Goal: Information Seeking & Learning: Understand process/instructions

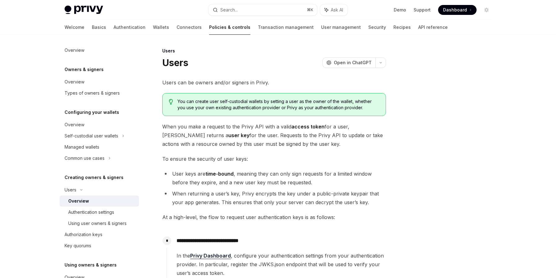
click at [442, 150] on div at bounding box center [449, 162] width 94 height 231
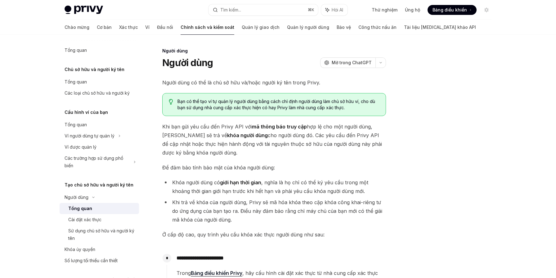
click at [422, 159] on div at bounding box center [449, 162] width 94 height 231
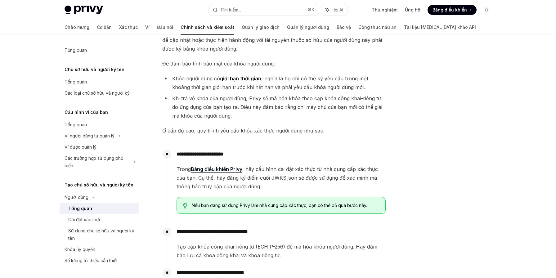
scroll to position [107, 0]
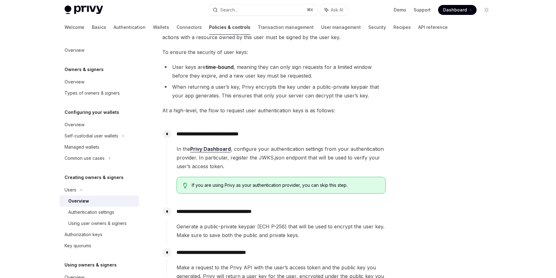
click at [424, 156] on div at bounding box center [449, 162] width 94 height 231
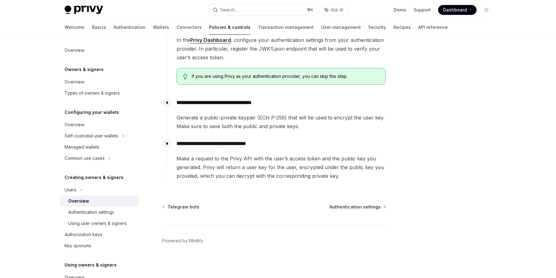
scroll to position [215, 0]
click at [84, 219] on link "Using user owners & signers" at bounding box center [99, 223] width 79 height 11
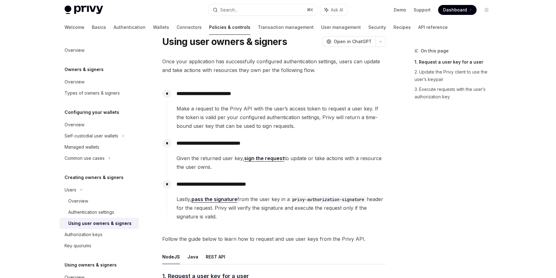
scroll to position [21, 0]
click at [264, 160] on link "sign the request" at bounding box center [264, 158] width 40 height 7
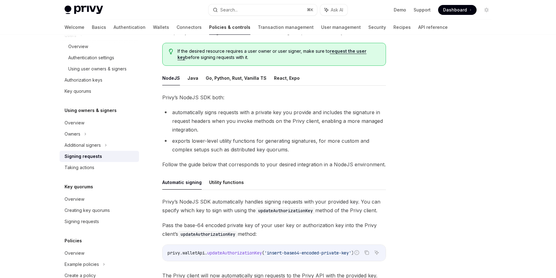
scroll to position [59, 0]
click at [189, 81] on button "Java" at bounding box center [192, 78] width 11 height 15
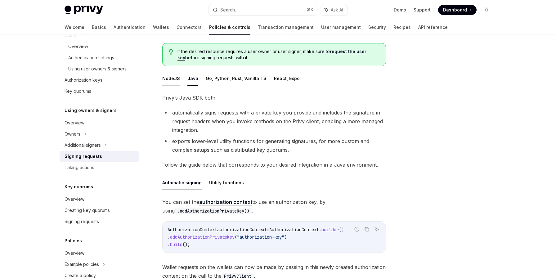
click at [167, 83] on button "NodeJS" at bounding box center [171, 78] width 18 height 15
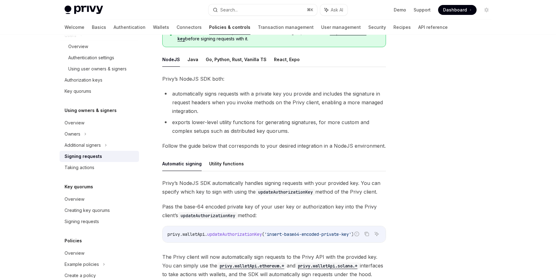
scroll to position [71, 0]
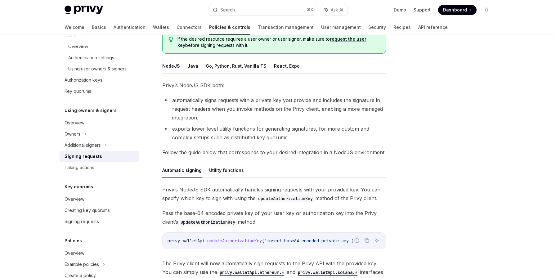
click at [274, 67] on button "React, Expo" at bounding box center [287, 66] width 26 height 15
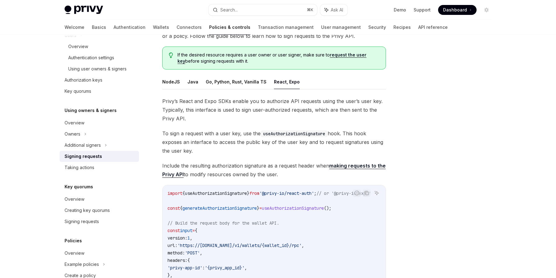
scroll to position [54, 0]
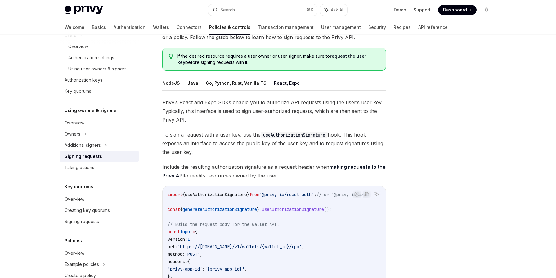
click at [174, 86] on button "NodeJS" at bounding box center [171, 83] width 18 height 15
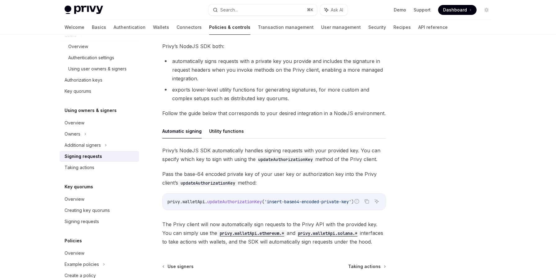
scroll to position [114, 0]
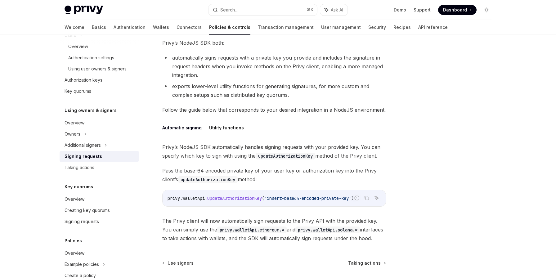
click at [251, 199] on span "updateAuthorizationKey" at bounding box center [234, 198] width 55 height 6
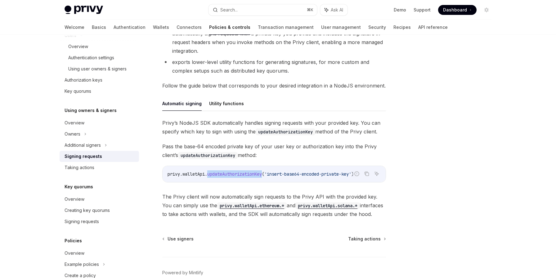
scroll to position [138, 0]
click at [221, 105] on button "Utility functions" at bounding box center [226, 103] width 35 height 15
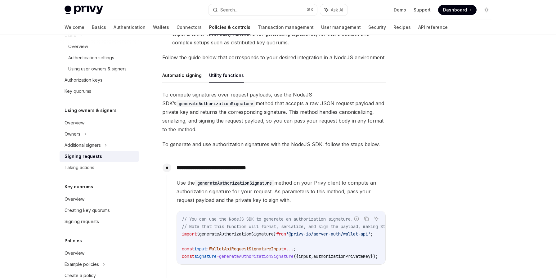
scroll to position [165, 0]
click at [177, 74] on button "Automatic signing" at bounding box center [181, 76] width 39 height 15
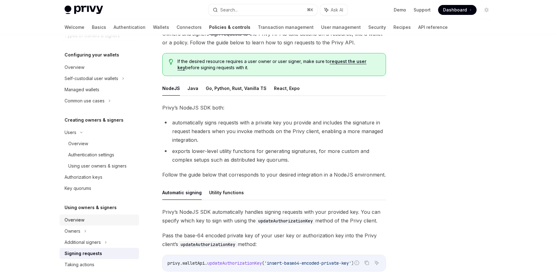
scroll to position [56, 0]
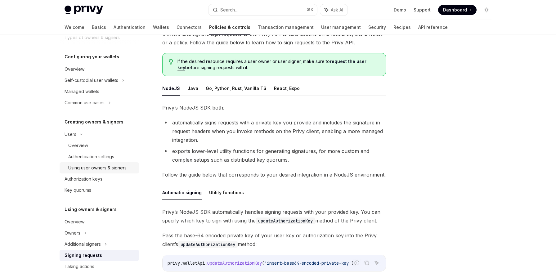
click at [88, 168] on div "Using user owners & signers" at bounding box center [97, 167] width 58 height 7
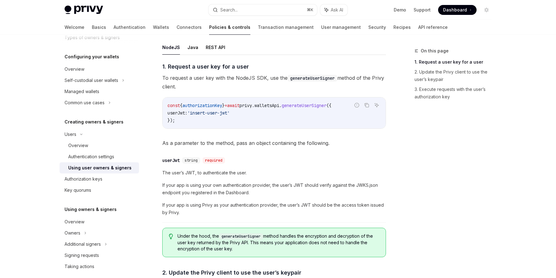
scroll to position [233, 0]
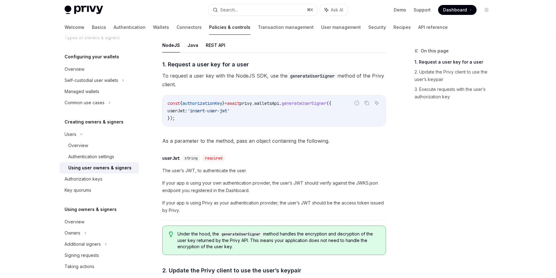
click at [323, 103] on span "generateUserSigner" at bounding box center [304, 103] width 45 height 6
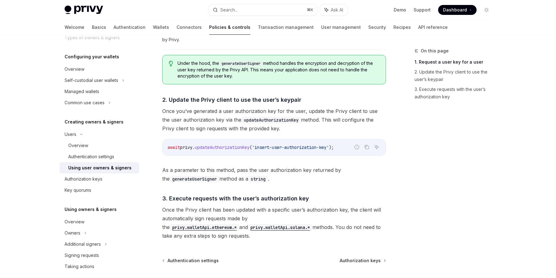
scroll to position [427, 0]
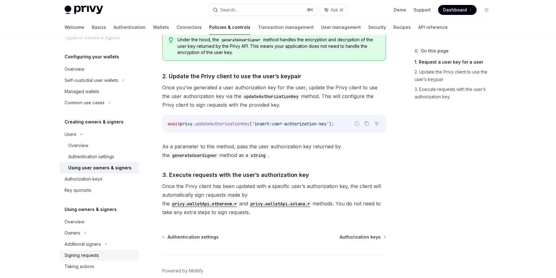
click at [91, 256] on div "Signing requests" at bounding box center [82, 255] width 34 height 7
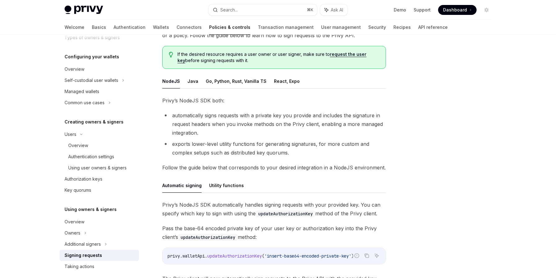
scroll to position [62, 0]
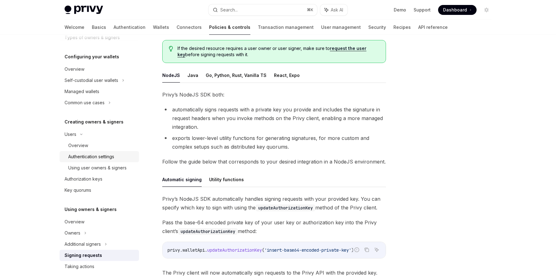
click at [94, 158] on div "Authentication settings" at bounding box center [91, 156] width 46 height 7
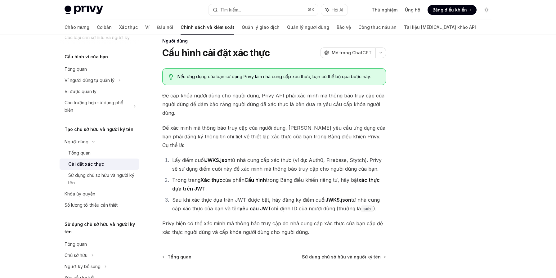
scroll to position [12, 0]
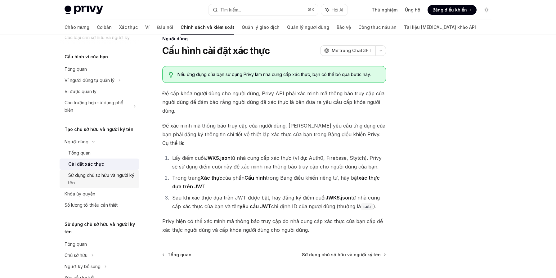
click at [92, 177] on font "Sử dụng chủ sở hữu và người ký tên" at bounding box center [101, 178] width 66 height 13
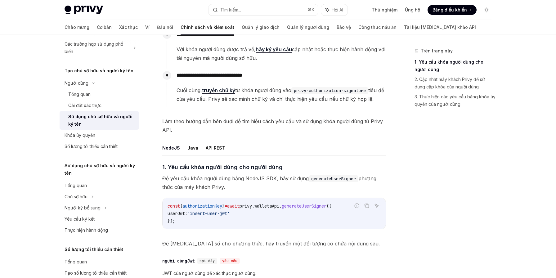
scroll to position [114, 0]
click at [84, 210] on div "Người ký bổ sung" at bounding box center [83, 207] width 36 height 7
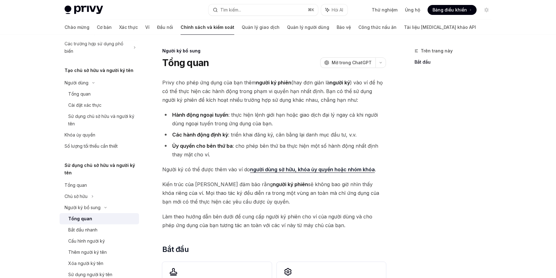
scroll to position [140, 0]
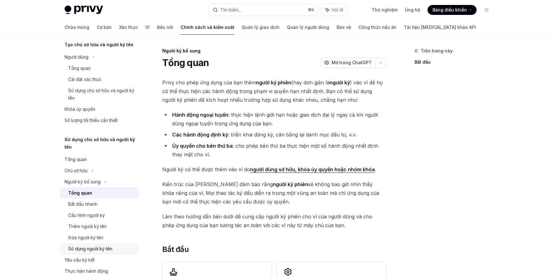
click at [99, 249] on font "Sử dụng người ký tên" at bounding box center [90, 248] width 44 height 5
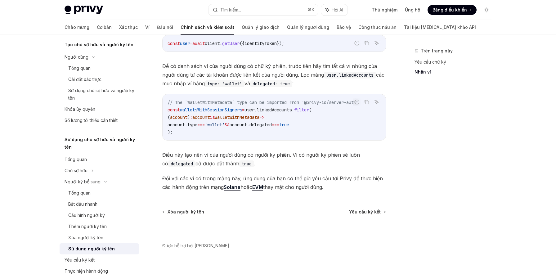
scroll to position [303, 0]
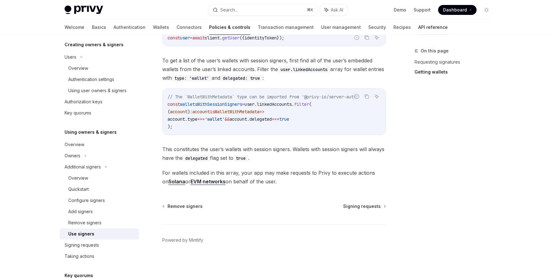
click at [474, 149] on div "On this page Requesting signatures Getting wallets" at bounding box center [449, 162] width 94 height 231
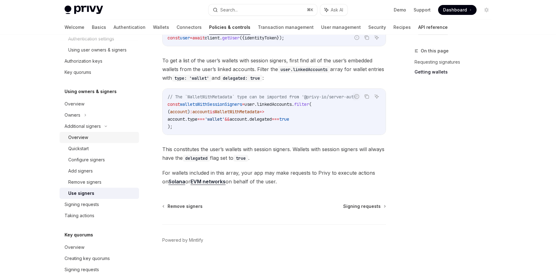
scroll to position [174, 0]
click at [83, 206] on div "Signing requests" at bounding box center [82, 203] width 34 height 7
type textarea "*"
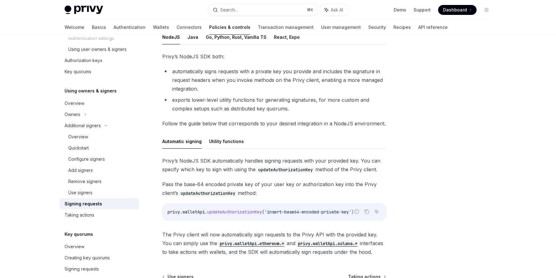
scroll to position [170, 0]
